Goal: Ask a question

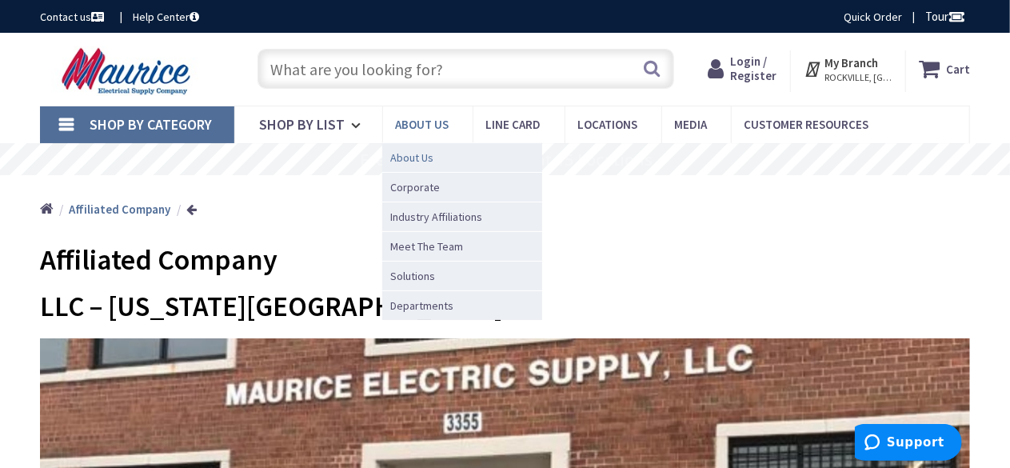
click at [419, 161] on span "About Us" at bounding box center [411, 158] width 43 height 16
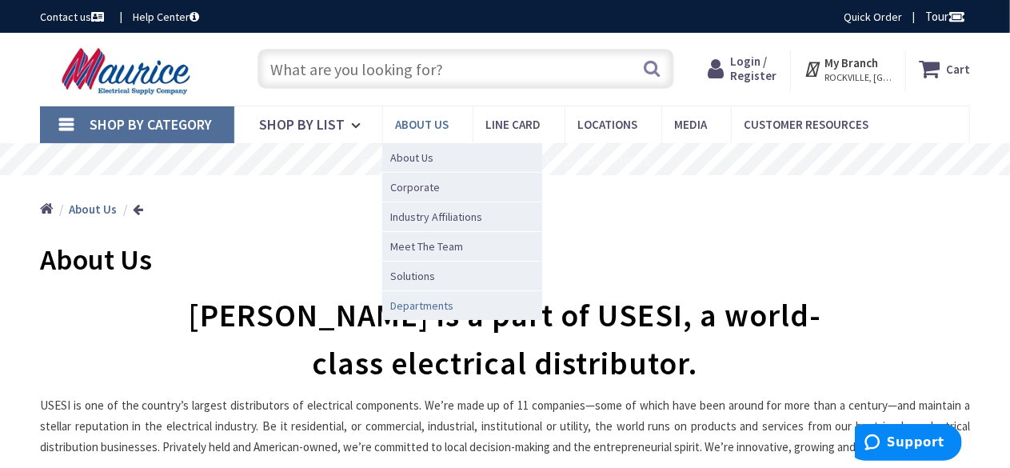
click at [403, 300] on span "Departments" at bounding box center [421, 305] width 63 height 16
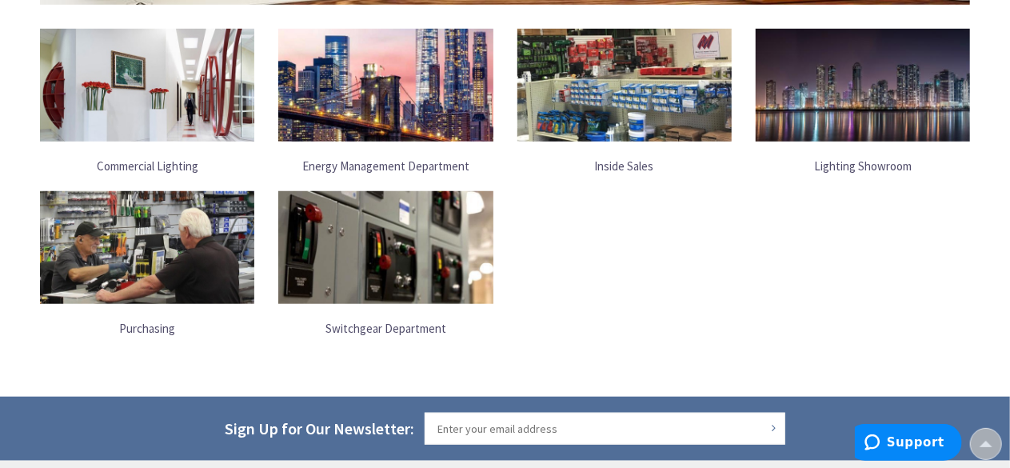
scroll to position [560, 0]
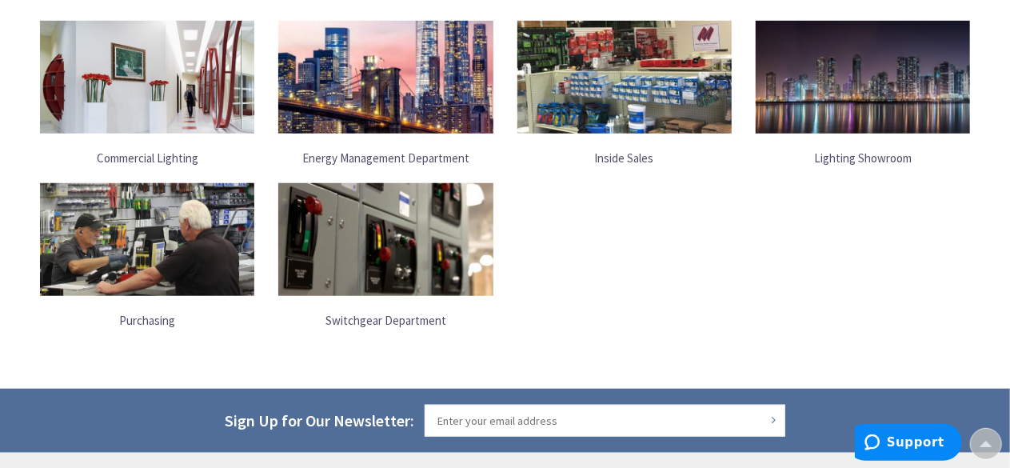
click at [822, 156] on link "Lighting Showroom" at bounding box center [863, 158] width 214 height 33
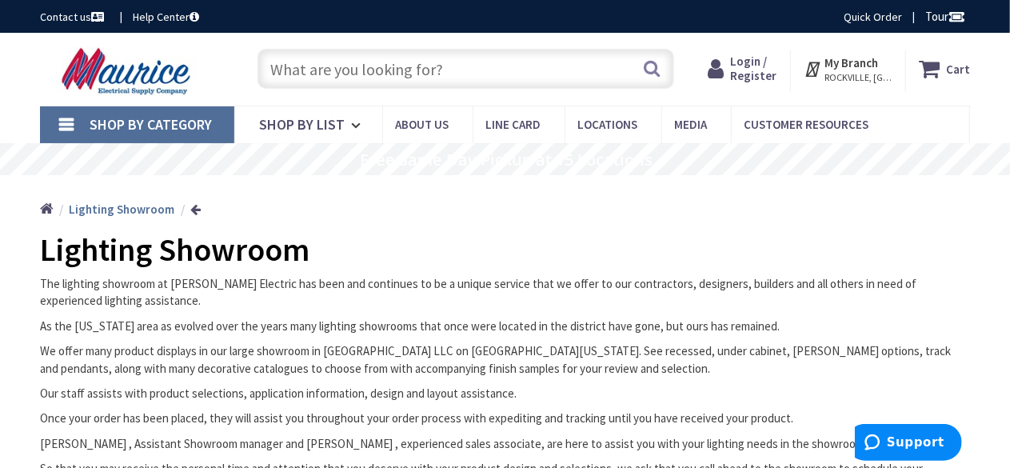
click at [357, 71] on input "text" at bounding box center [465, 69] width 417 height 40
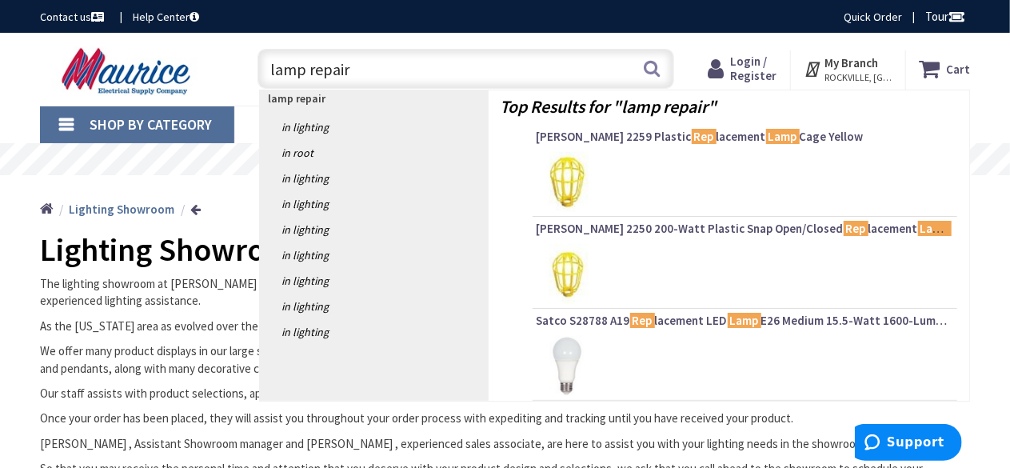
type input "lamp repairs"
